Goal: Task Accomplishment & Management: Complete application form

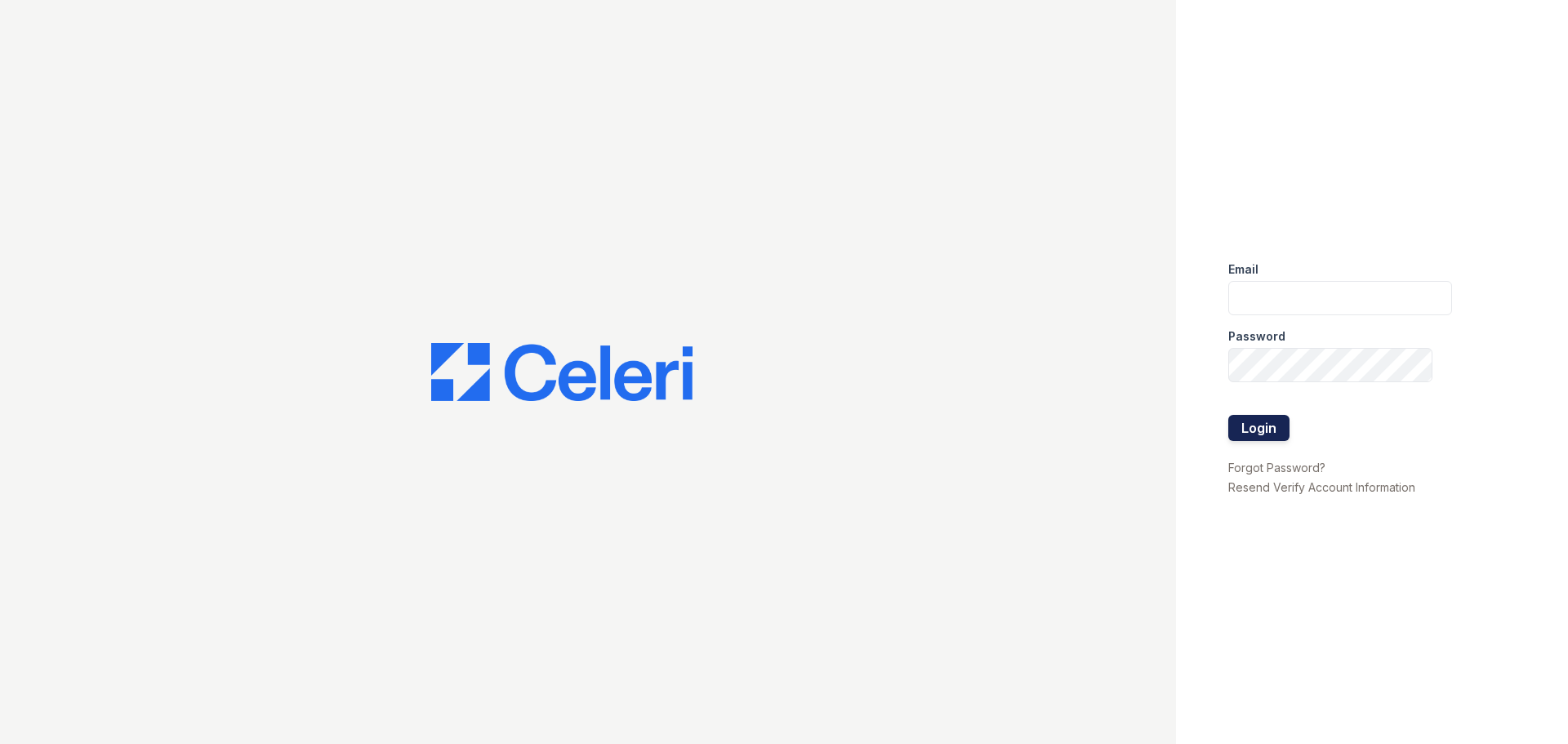
type input "[EMAIL_ADDRESS][DOMAIN_NAME]"
click at [1264, 431] on button "Login" at bounding box center [1258, 427] width 61 height 26
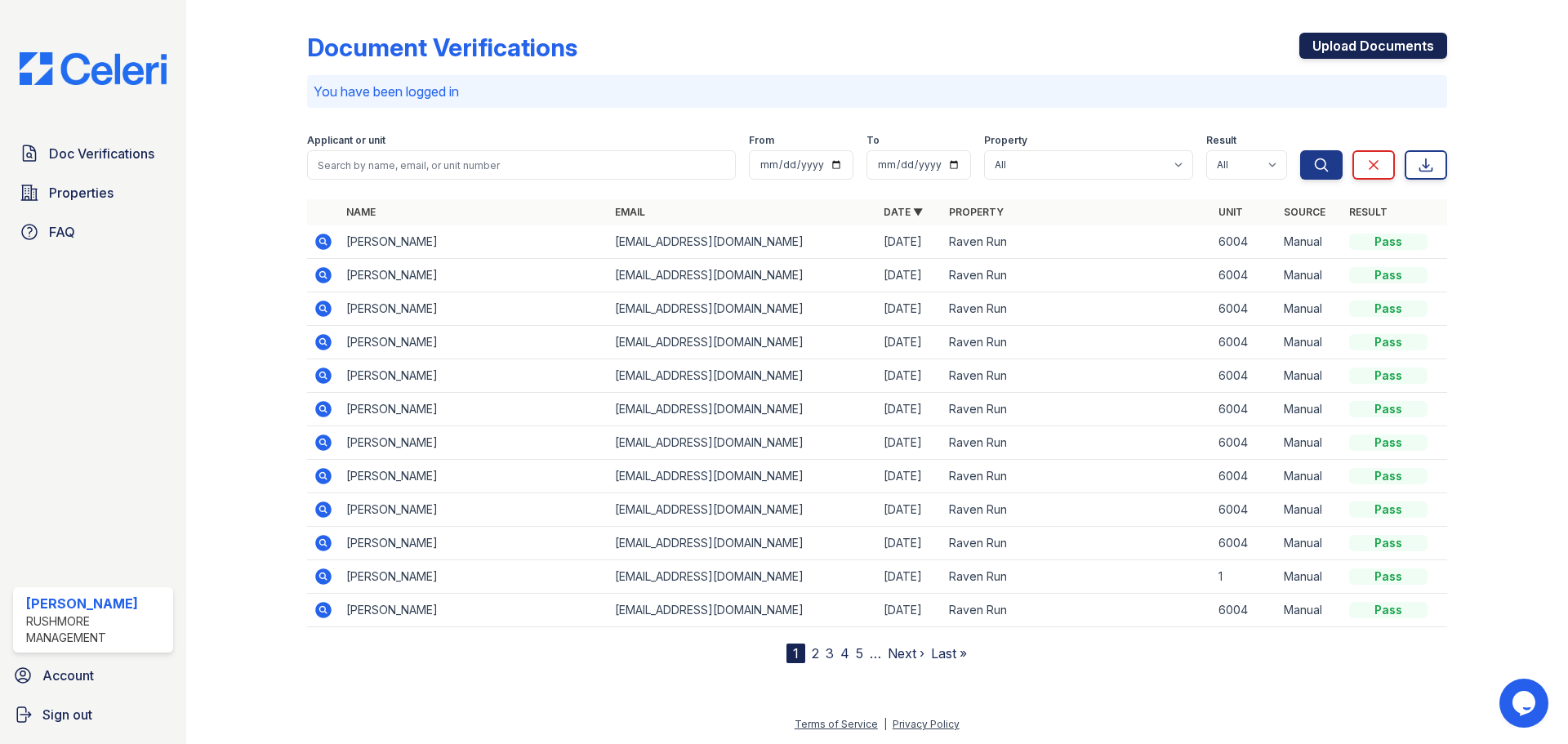
click at [1331, 52] on link "Upload Documents" at bounding box center [1373, 46] width 147 height 26
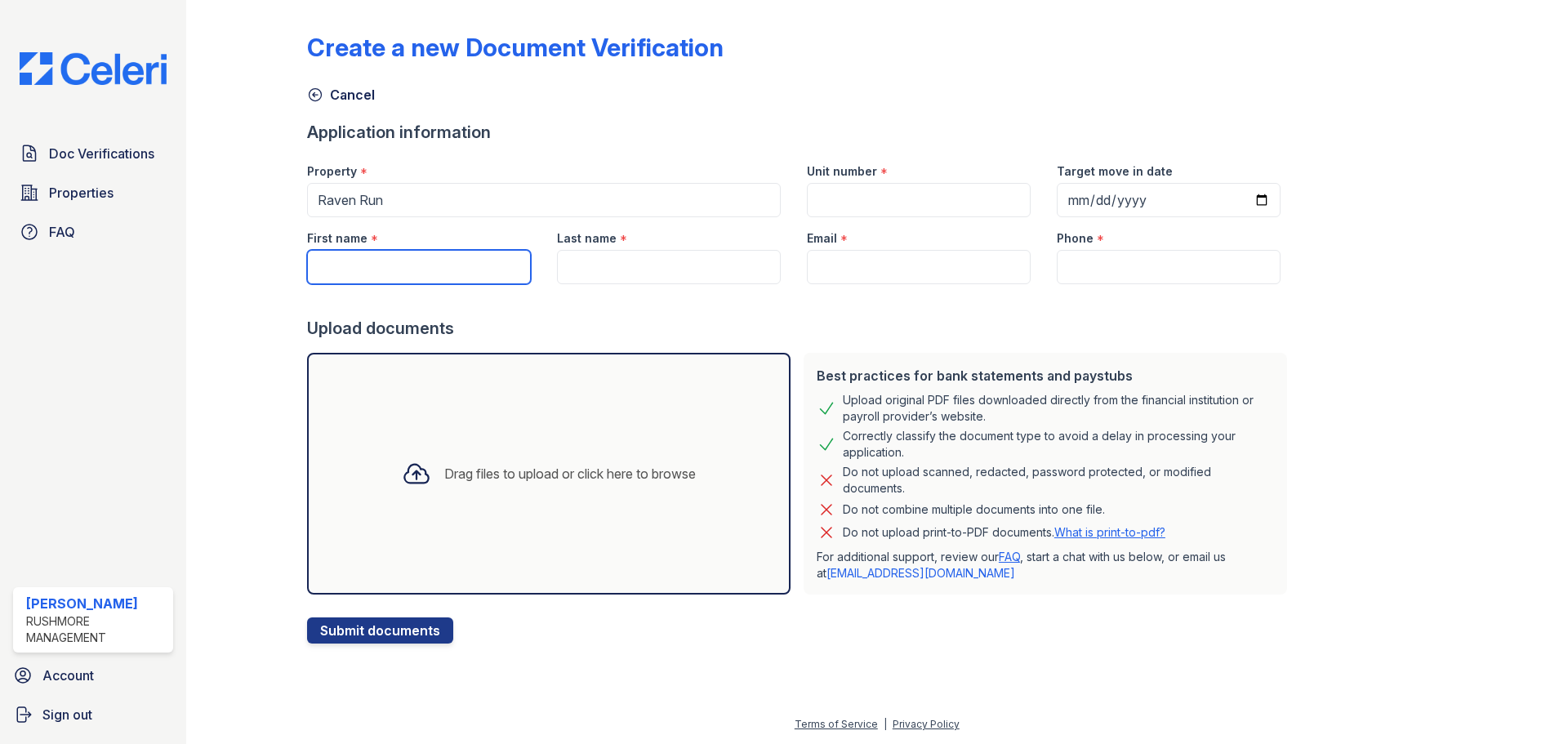
click at [433, 276] on input "First name" at bounding box center [418, 266] width 224 height 34
type input "[PERSON_NAME]"
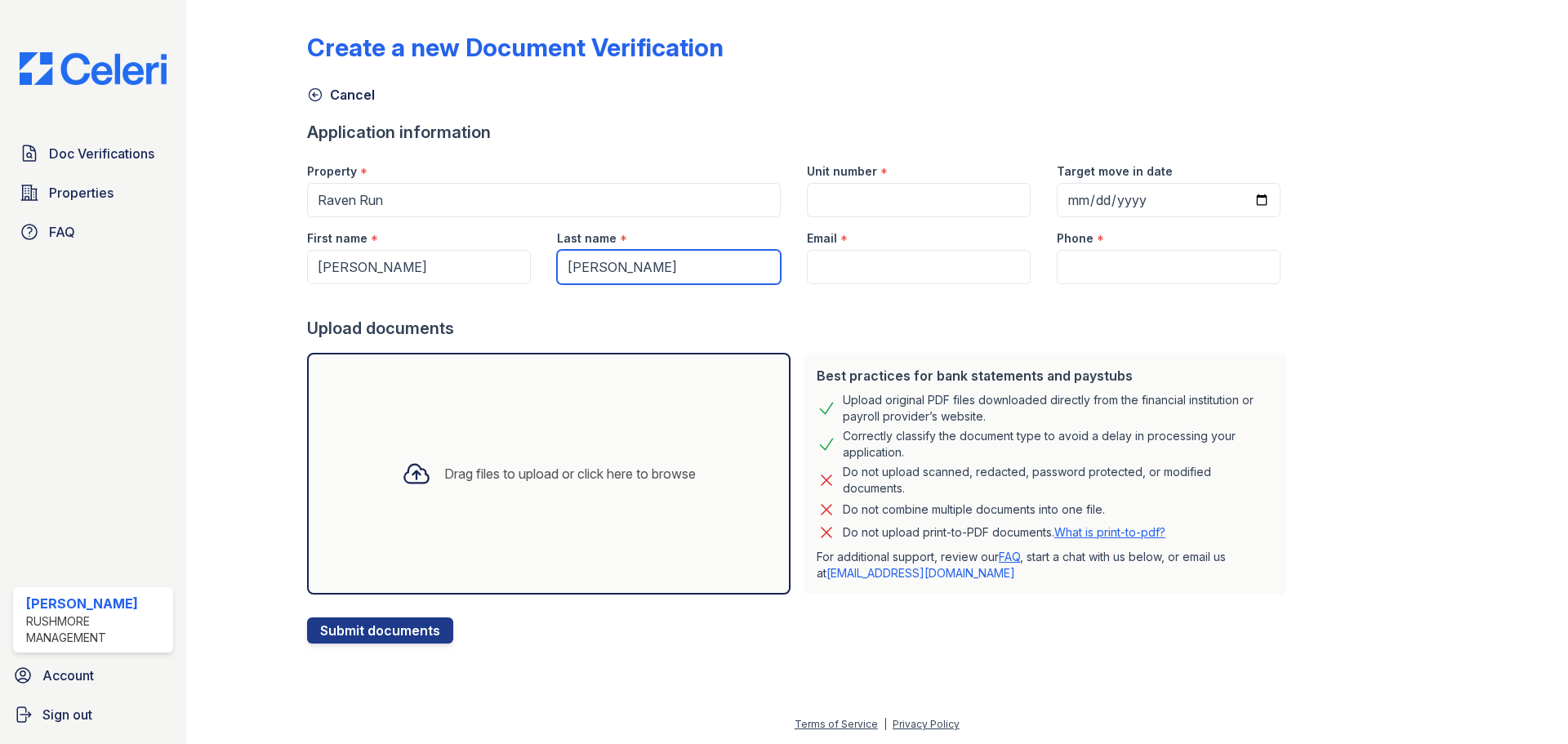
type input "[PERSON_NAME]"
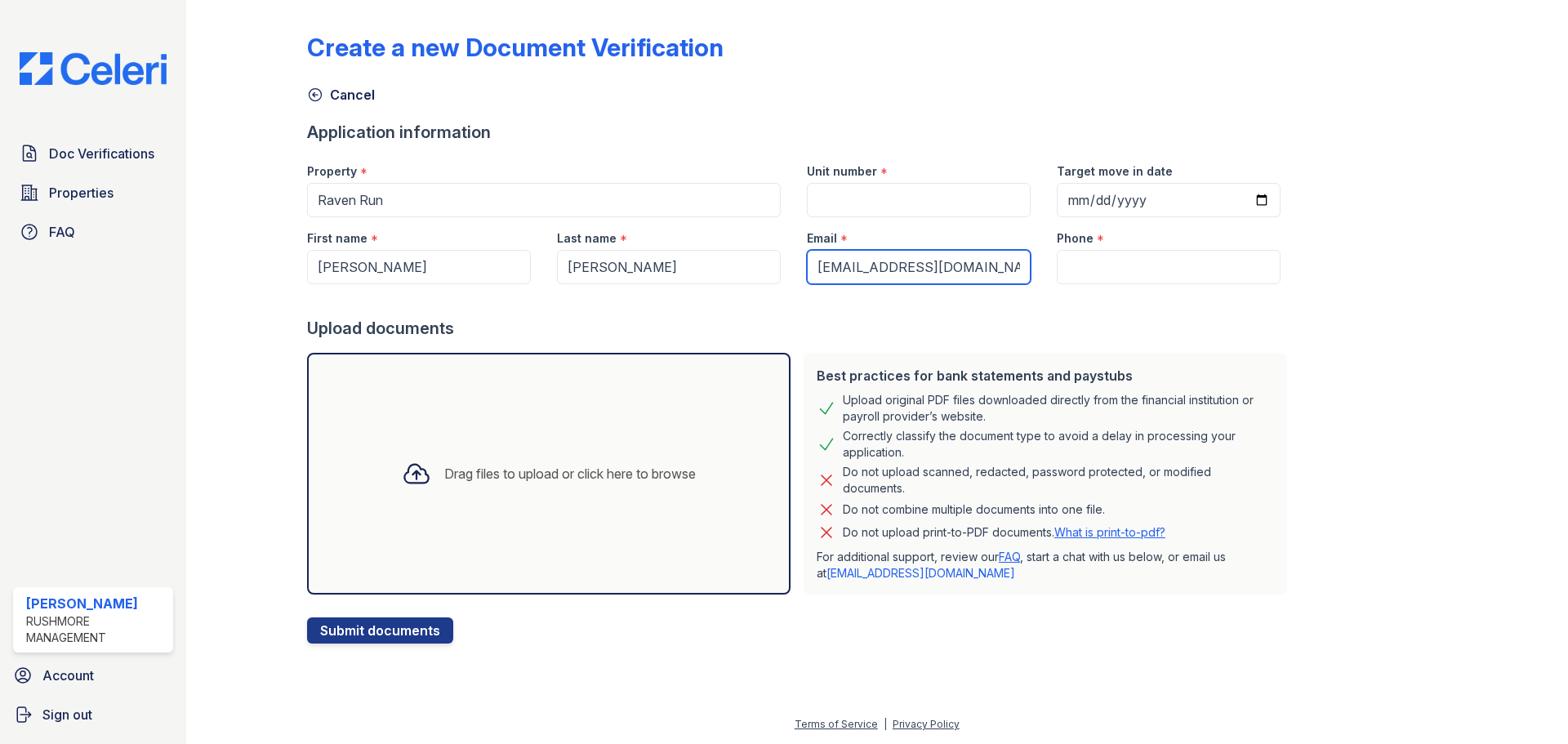
type input "[EMAIL_ADDRESS][DOMAIN_NAME]"
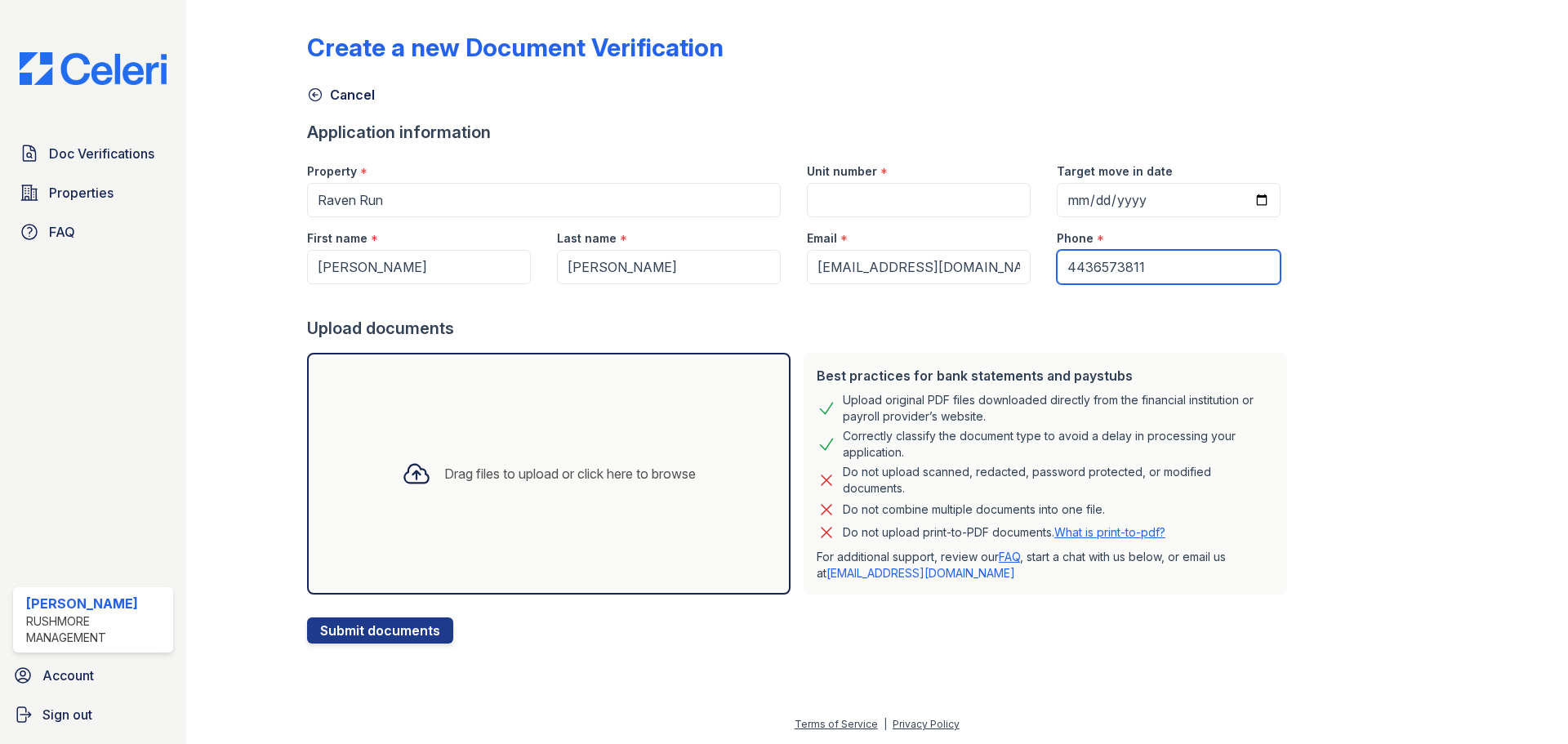
type input "4436573811"
click at [526, 500] on div "Drag files to upload or click here to browse" at bounding box center [549, 472] width 320 height 55
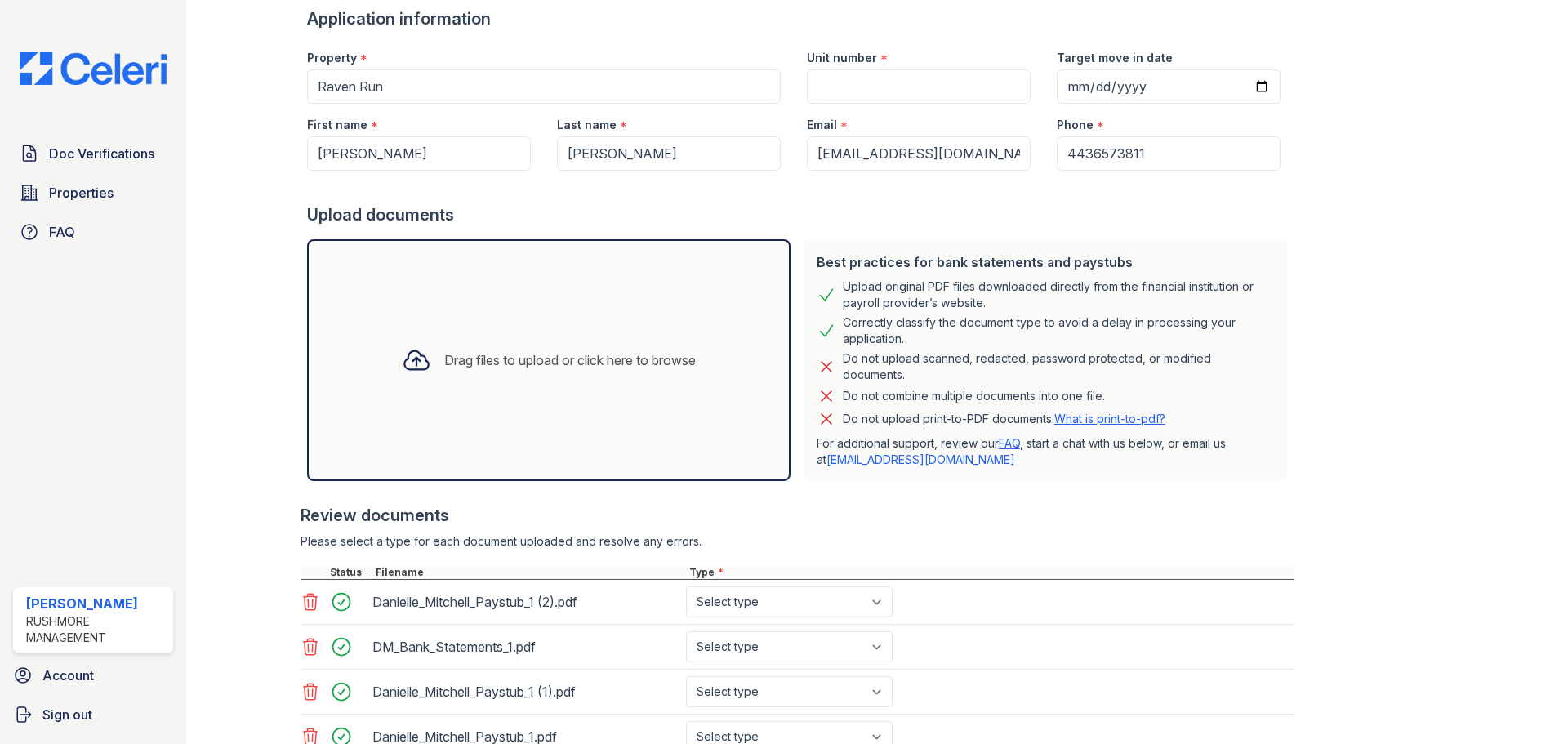
scroll to position [243, 0]
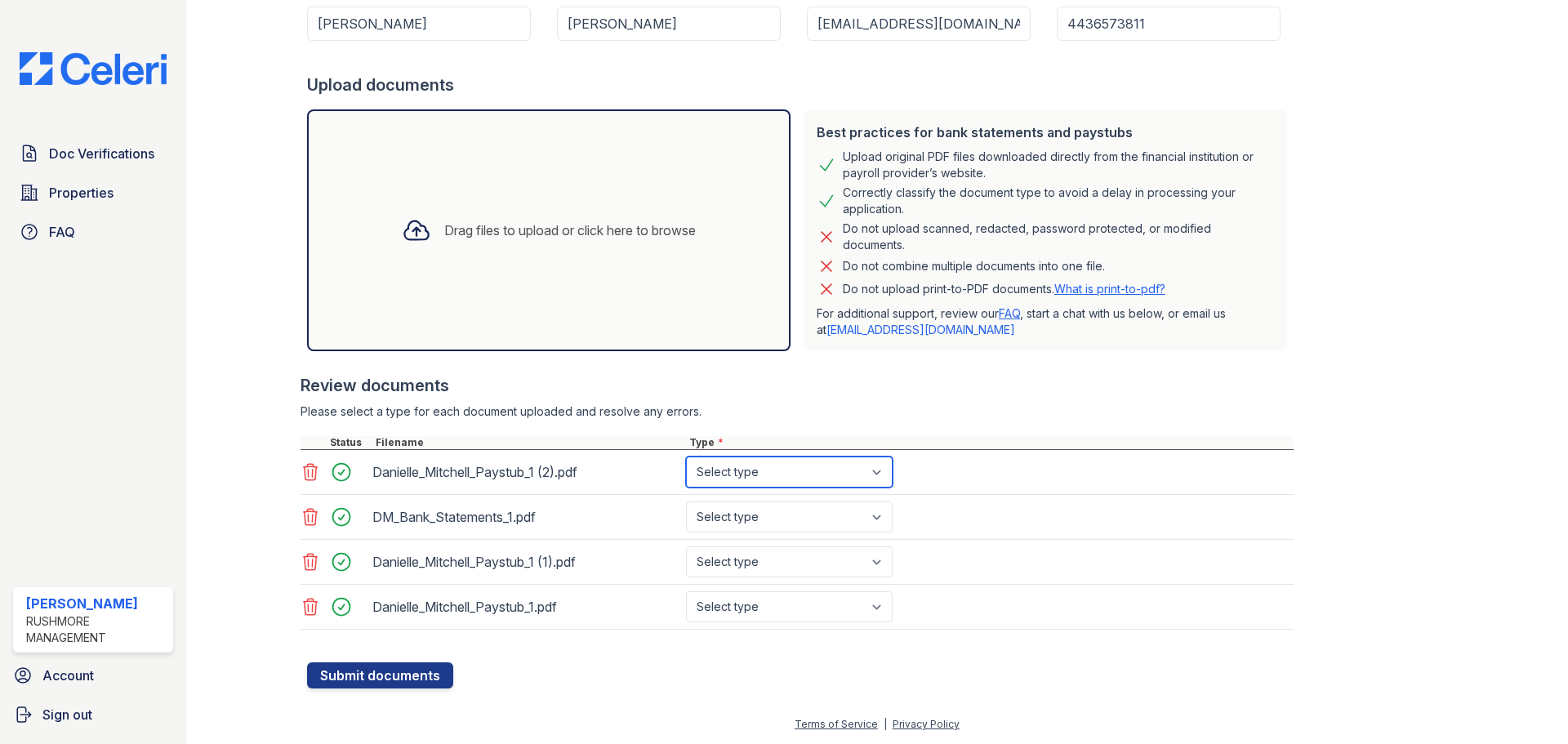
click at [778, 473] on select "Select type Paystub Bank Statement Offer Letter Tax Documents Benefit Award Let…" at bounding box center [789, 471] width 207 height 31
select select "paystub"
click at [686, 456] on select "Select type Paystub Bank Statement Offer Letter Tax Documents Benefit Award Let…" at bounding box center [789, 471] width 207 height 31
click at [775, 521] on select "Select type Paystub Bank Statement Offer Letter Tax Documents Benefit Award Let…" at bounding box center [789, 517] width 207 height 31
select select "bank_statement"
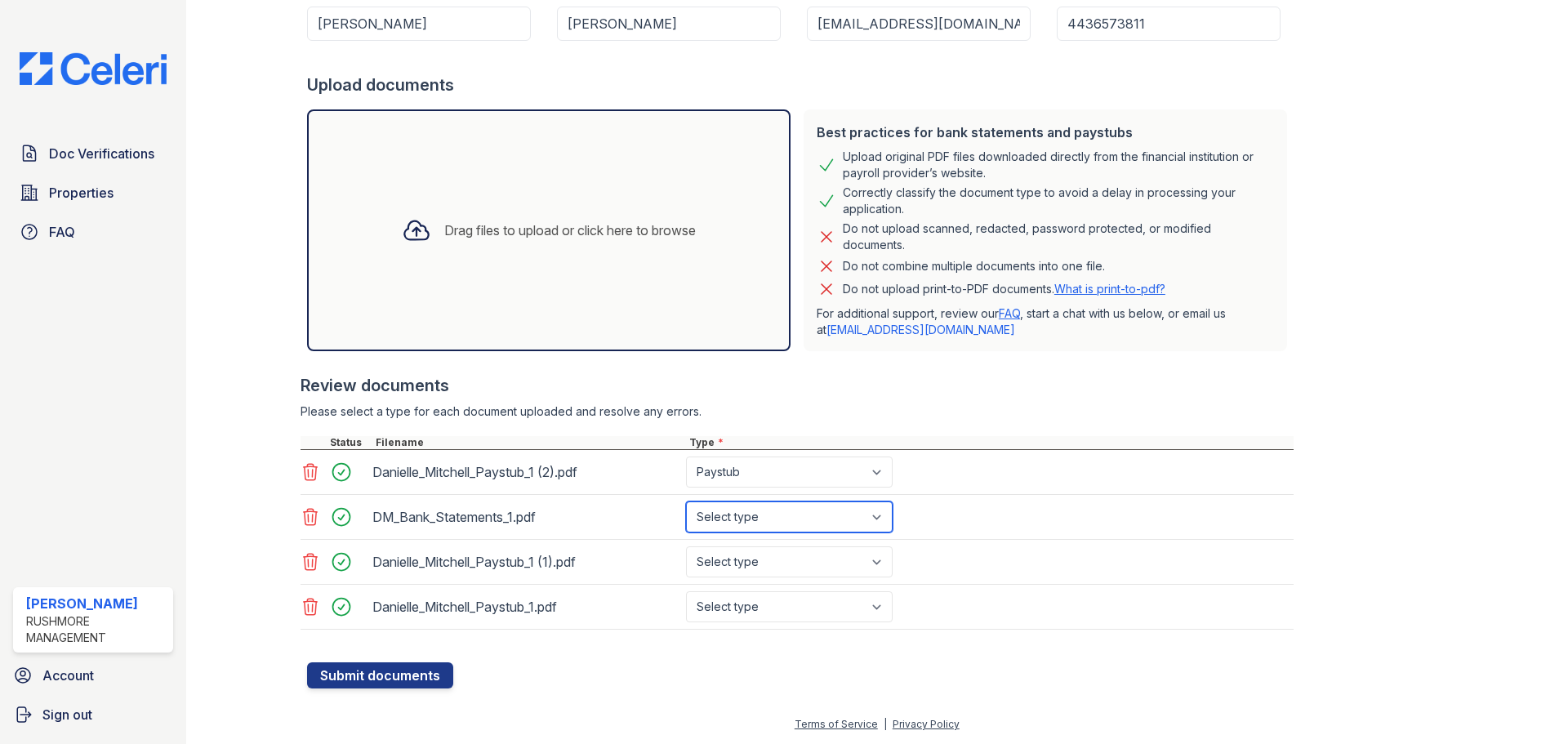
click at [686, 501] on select "Select type Paystub Bank Statement Offer Letter Tax Documents Benefit Award Let…" at bounding box center [789, 517] width 207 height 31
click at [783, 569] on select "Select type Paystub Bank Statement Offer Letter Tax Documents Benefit Award Let…" at bounding box center [789, 562] width 207 height 31
select select "paystub"
click at [686, 546] on select "Select type Paystub Bank Statement Offer Letter Tax Documents Benefit Award Let…" at bounding box center [789, 562] width 207 height 31
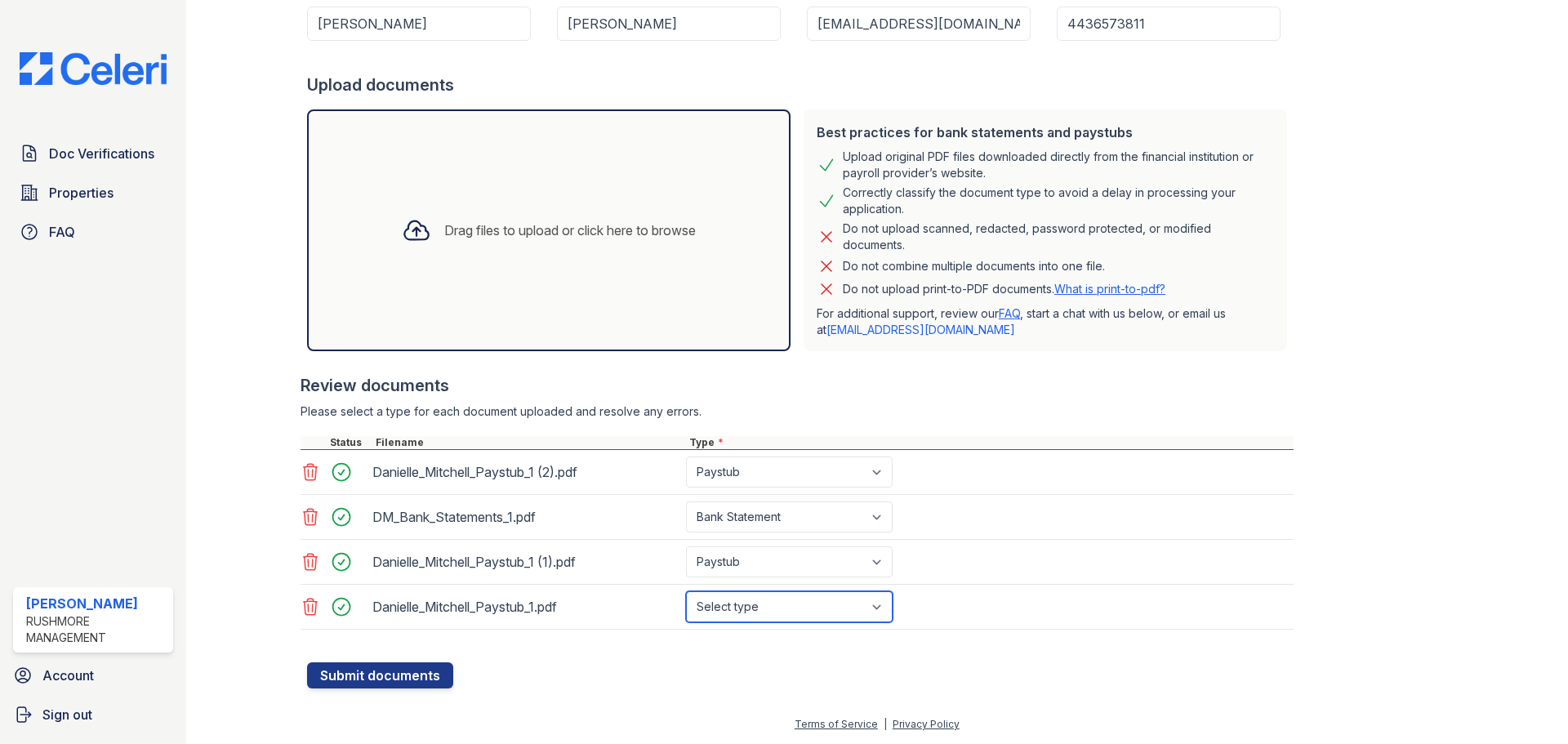
click at [794, 609] on select "Select type Paystub Bank Statement Offer Letter Tax Documents Benefit Award Let…" at bounding box center [789, 606] width 207 height 31
click at [1048, 539] on div "Danielle_Mitchell_Paystub_1 (1).pdf Select type Paystub Bank Statement Offer Le…" at bounding box center [797, 562] width 993 height 45
click at [309, 610] on icon at bounding box center [310, 606] width 19 height 19
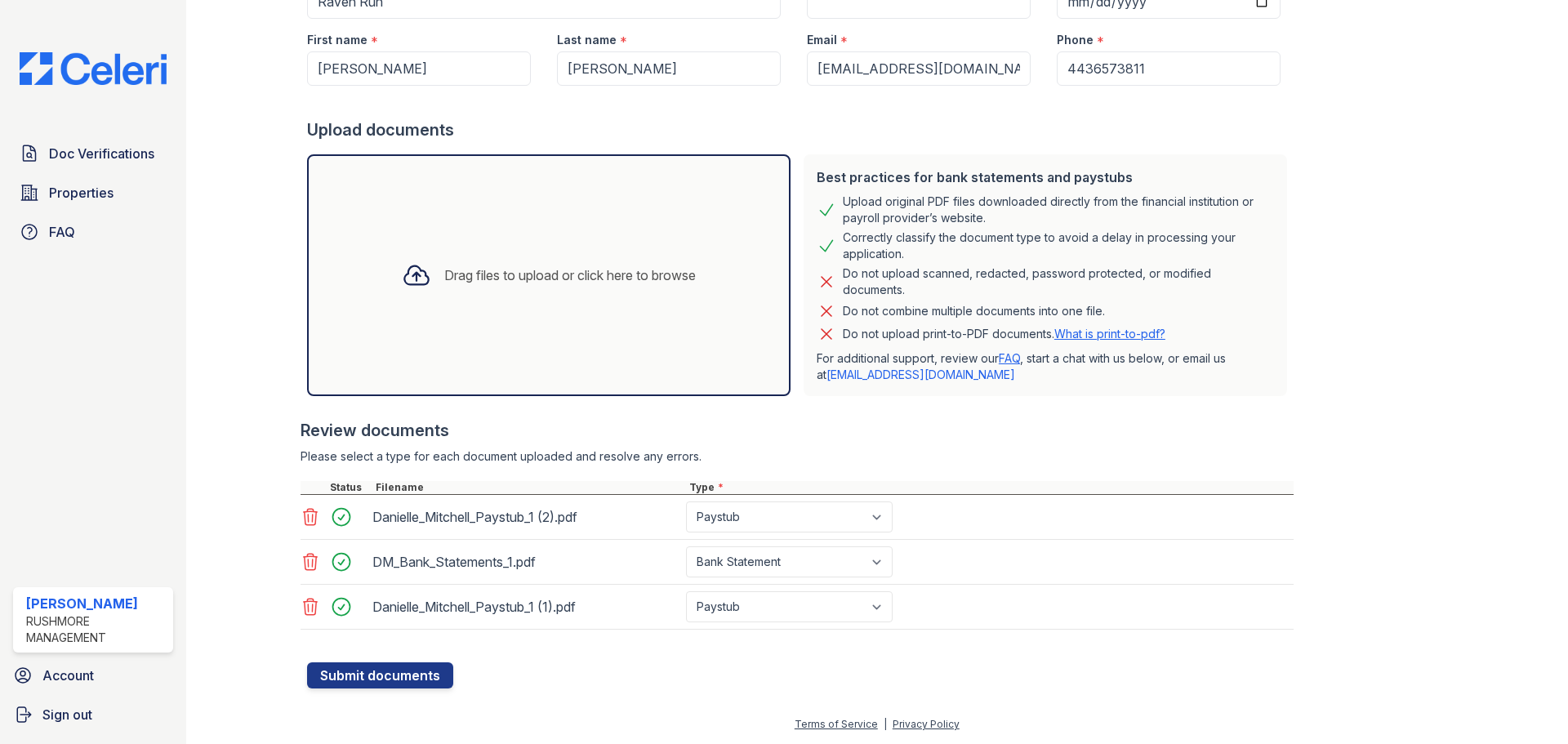
click at [619, 336] on div "Drag files to upload or click here to browse" at bounding box center [548, 275] width 483 height 242
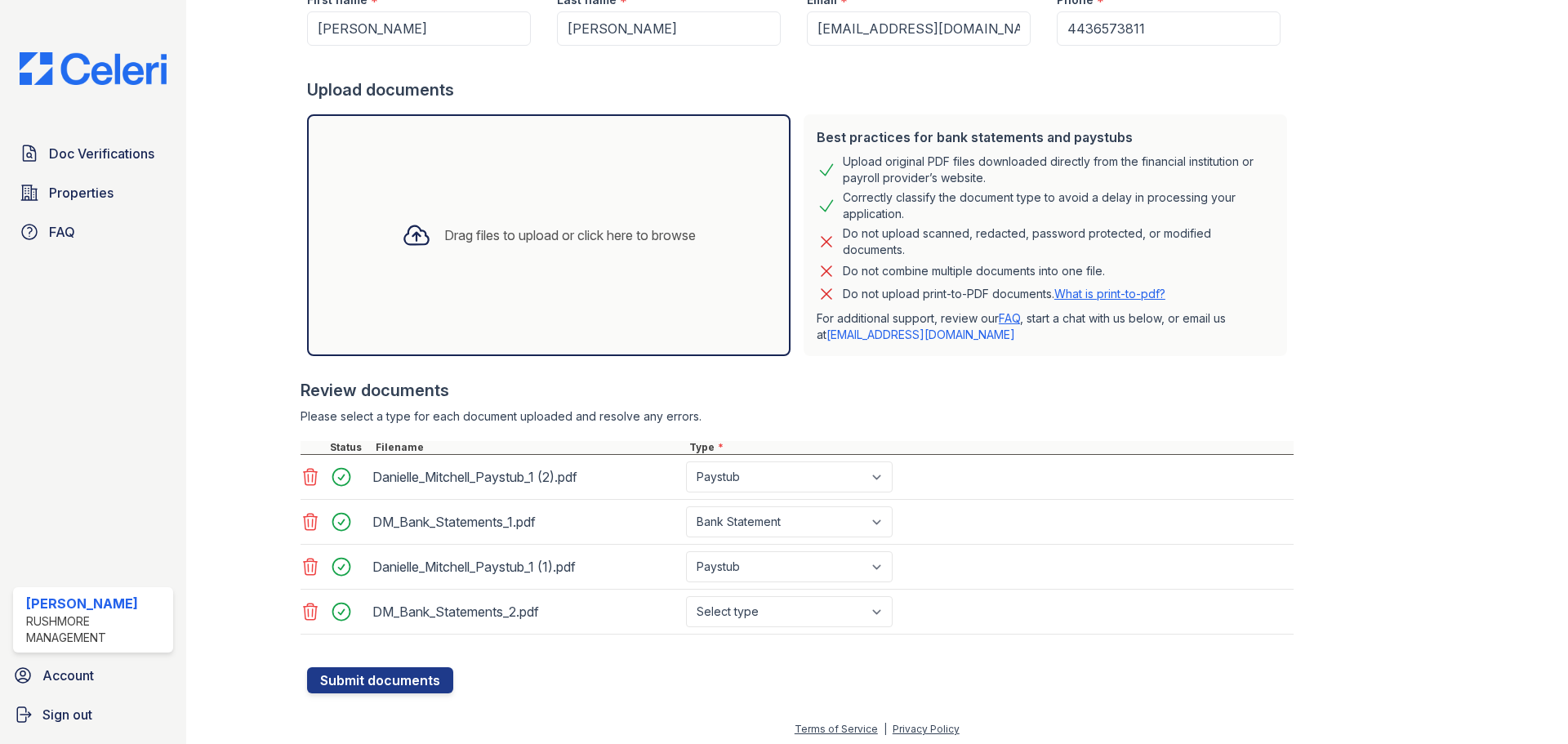
scroll to position [243, 0]
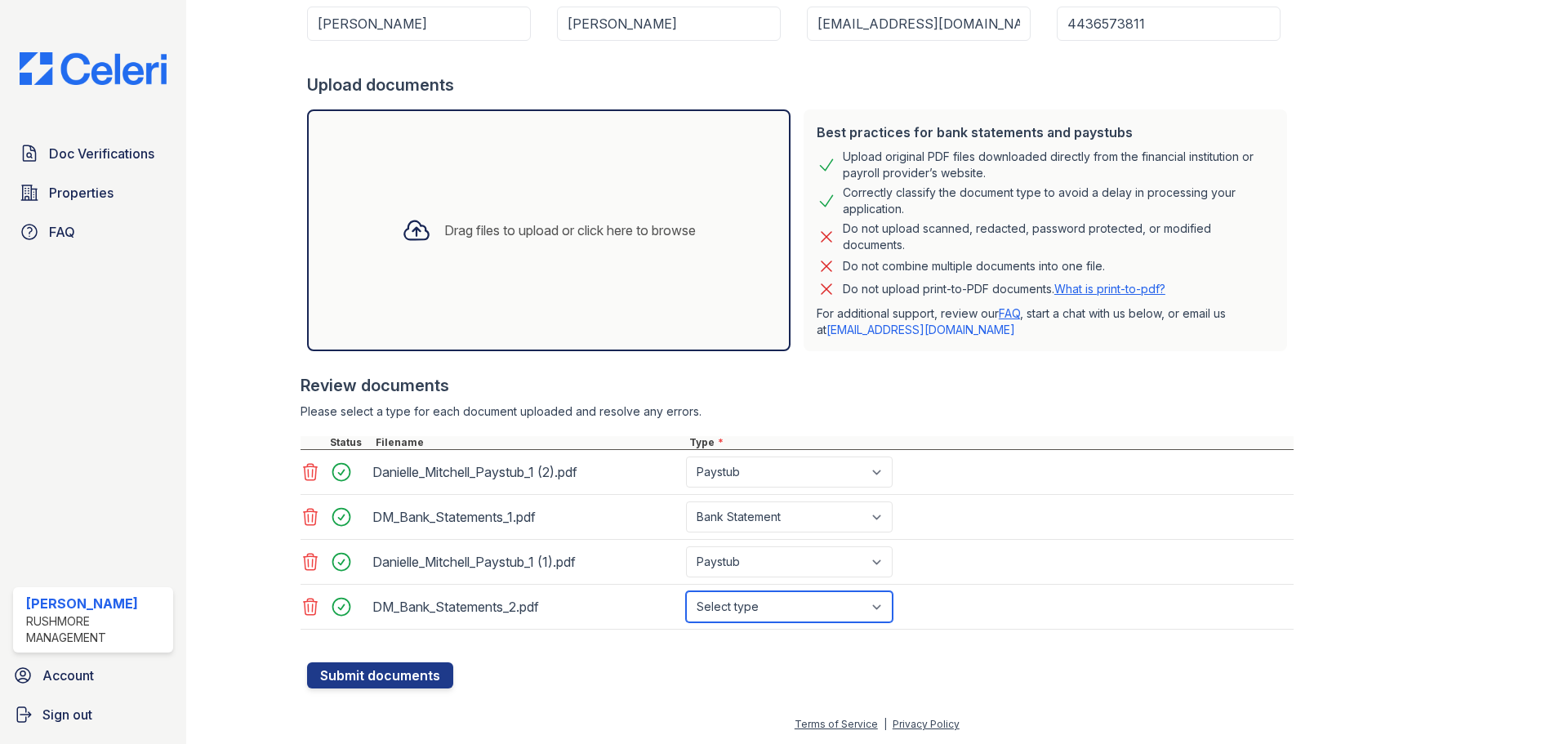
click at [886, 612] on select "Select type Paystub Bank Statement Offer Letter Tax Documents Benefit Award Let…" at bounding box center [789, 606] width 207 height 31
select select "bank_statement"
click at [686, 591] on select "Select type Paystub Bank Statement Offer Letter Tax Documents Benefit Award Let…" at bounding box center [789, 606] width 207 height 31
click at [441, 673] on button "Submit documents" at bounding box center [379, 674] width 147 height 26
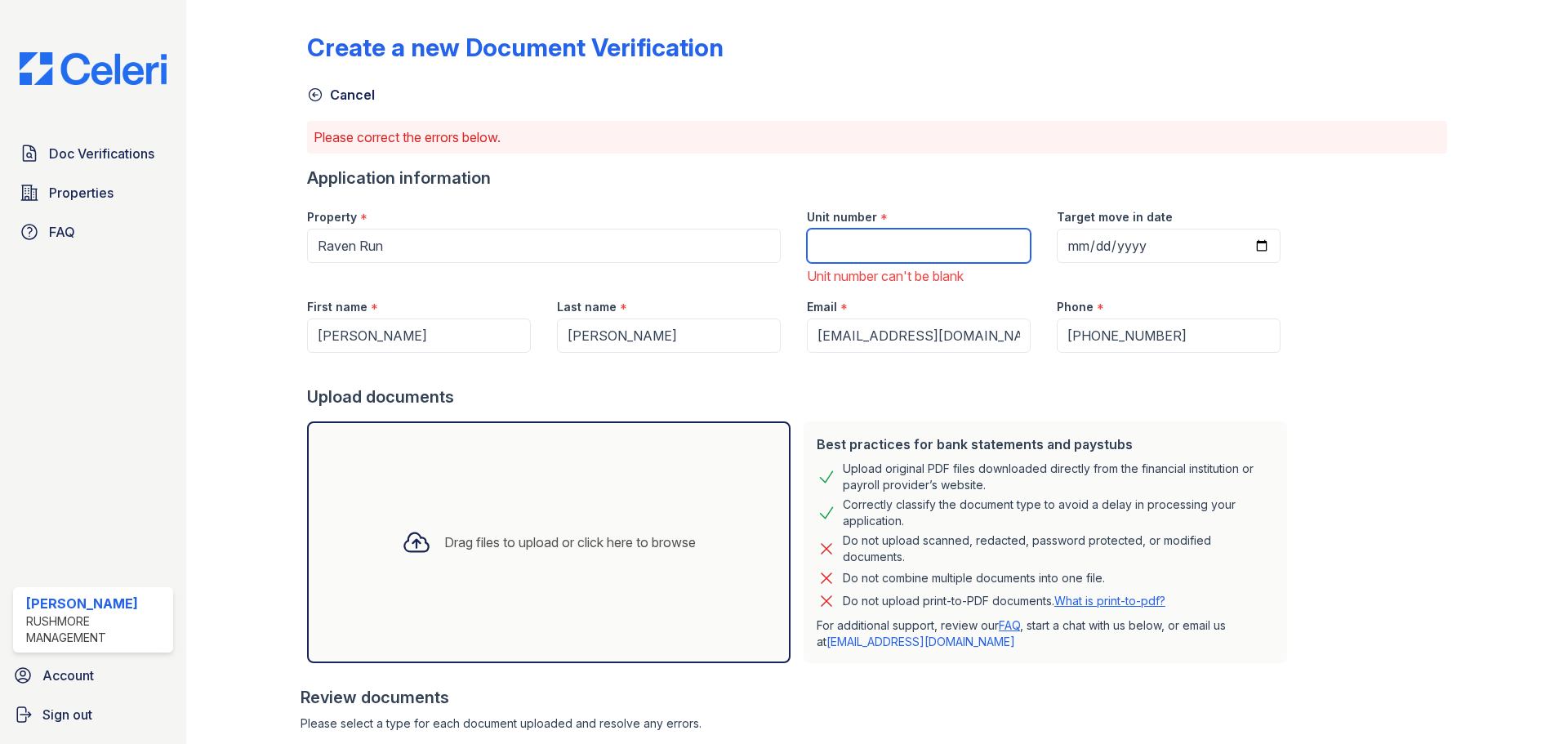
click at [854, 240] on input "Unit number" at bounding box center [918, 245] width 224 height 34
type input "6004"
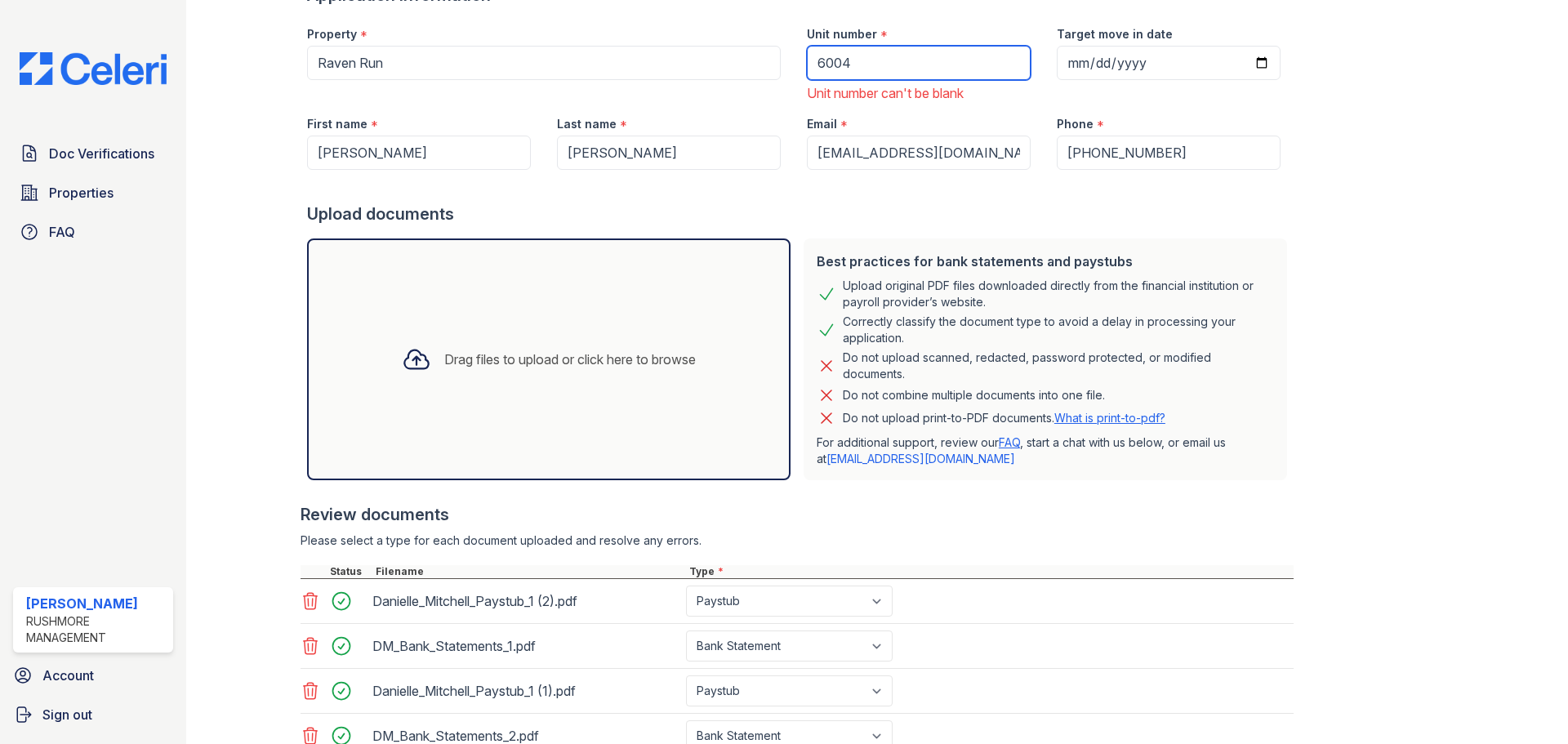
scroll to position [311, 0]
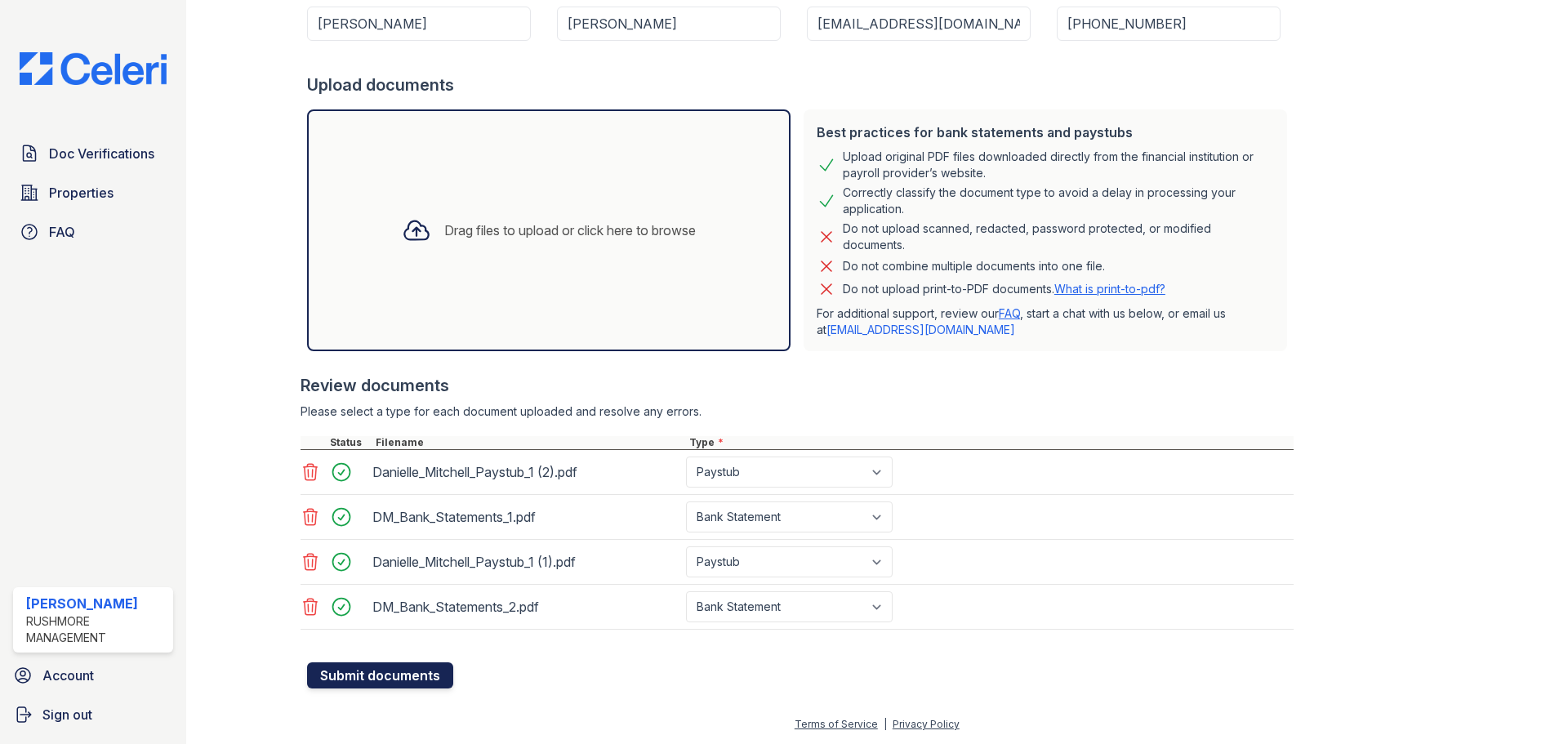
click at [405, 674] on button "Submit documents" at bounding box center [379, 674] width 147 height 26
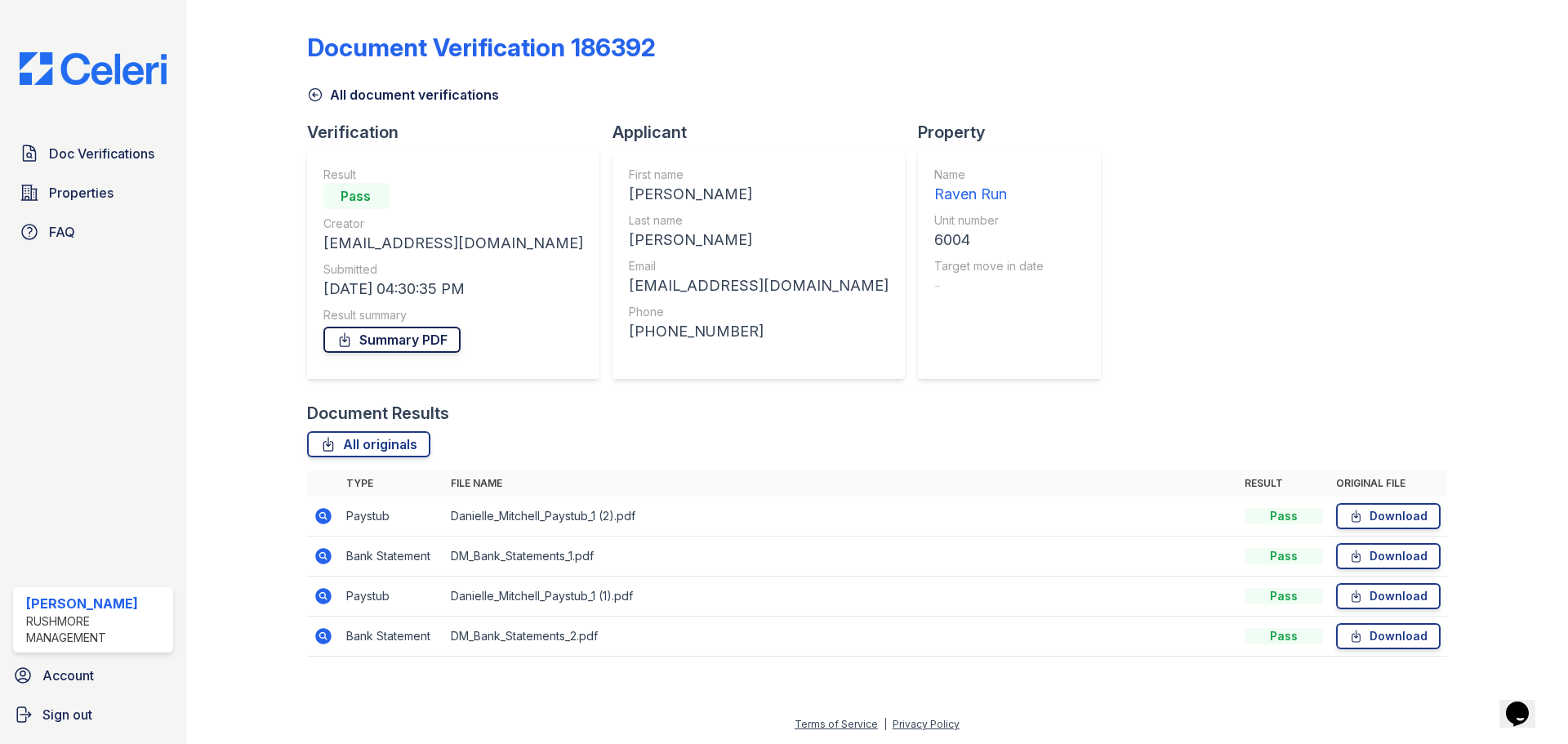
click at [391, 340] on link "Summary PDF" at bounding box center [391, 340] width 137 height 26
